Goal: Information Seeking & Learning: Check status

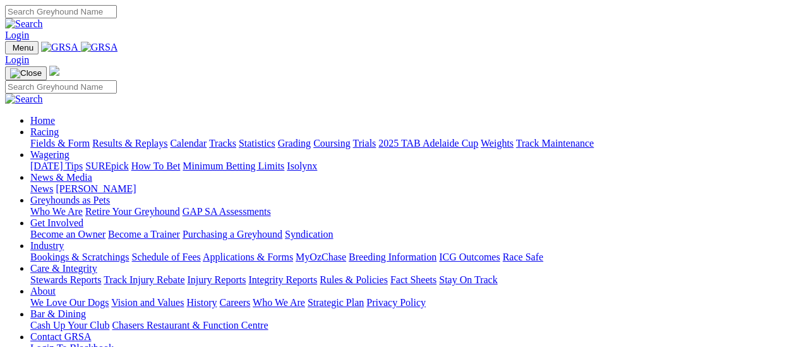
click at [132, 138] on link "Results & Replays" at bounding box center [129, 143] width 75 height 11
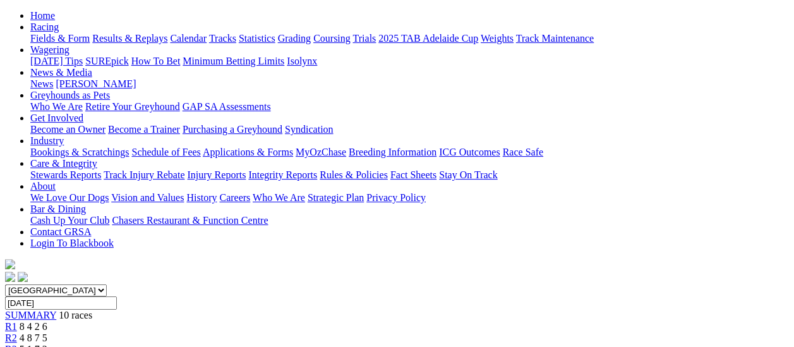
scroll to position [126, 0]
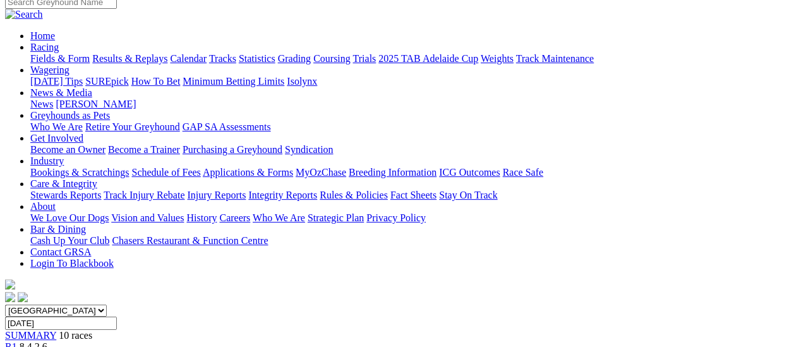
scroll to position [63, 0]
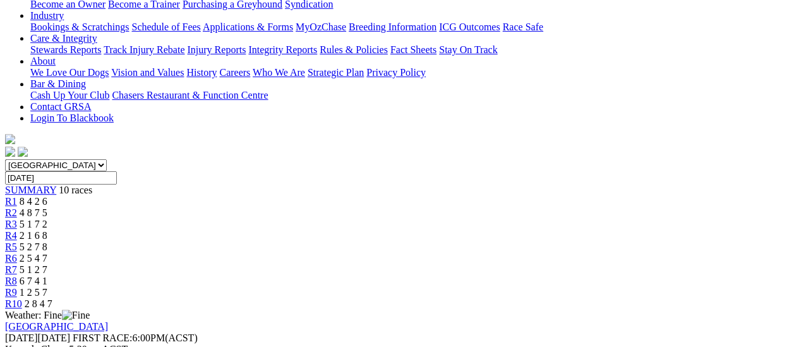
scroll to position [63, 0]
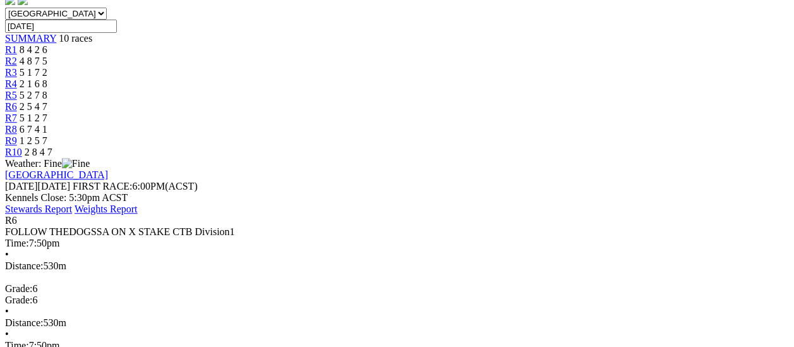
scroll to position [316, 0]
